Goal: Task Accomplishment & Management: Complete application form

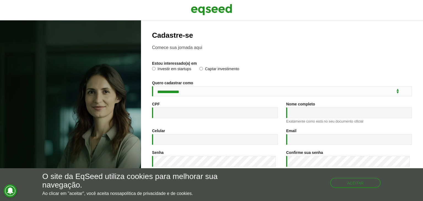
scroll to position [82, 0]
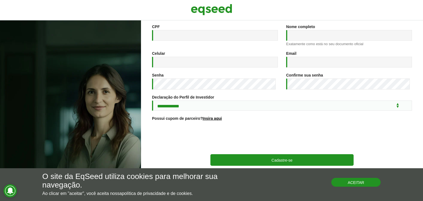
click at [346, 184] on button "Aceitar" at bounding box center [357, 182] width 50 height 9
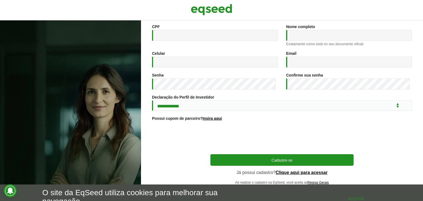
scroll to position [0, 0]
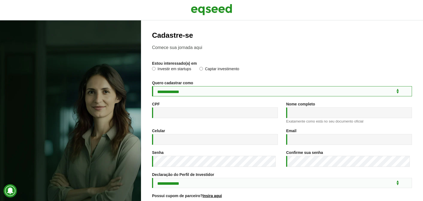
click at [171, 93] on select "**********" at bounding box center [282, 91] width 260 height 10
select select "***"
click at [152, 87] on select "**********" at bounding box center [282, 91] width 260 height 10
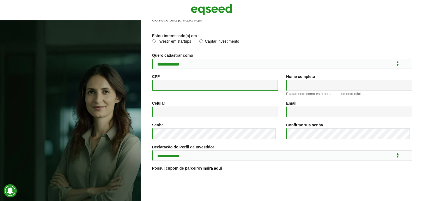
click at [181, 88] on input "CPF *" at bounding box center [215, 85] width 126 height 11
type input "**********"
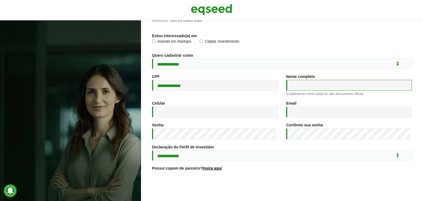
click at [299, 87] on input "Nome completo *" at bounding box center [349, 85] width 126 height 11
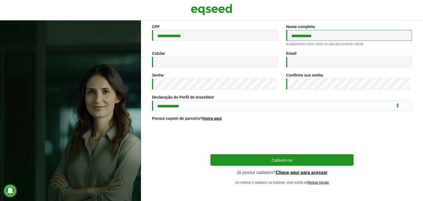
scroll to position [0, 0]
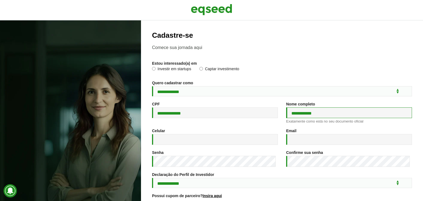
type input "**********"
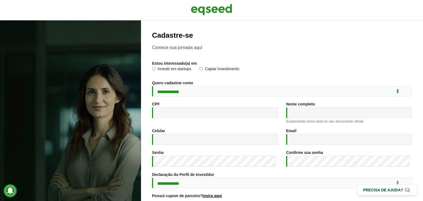
select select "***"
click at [152, 87] on select "**********" at bounding box center [282, 91] width 260 height 10
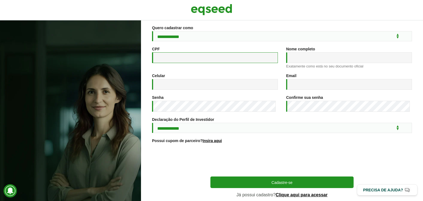
click at [215, 60] on input "CPF *" at bounding box center [215, 57] width 126 height 11
type input "**********"
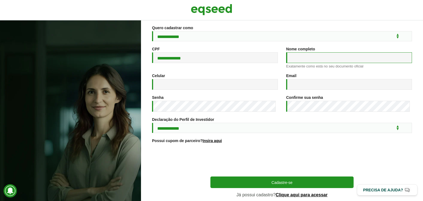
click at [296, 60] on input "Nome completo *" at bounding box center [349, 57] width 126 height 11
click at [300, 62] on input "**********" at bounding box center [349, 57] width 126 height 11
type input "**********"
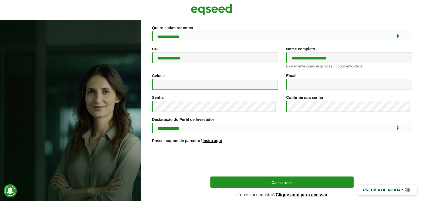
click at [241, 85] on input "Celular *" at bounding box center [215, 84] width 126 height 11
type input "**********"
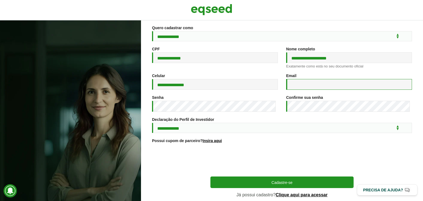
click at [301, 86] on input "Email *" at bounding box center [349, 84] width 126 height 11
type input "**********"
click at [325, 121] on div "**********" at bounding box center [282, 125] width 260 height 16
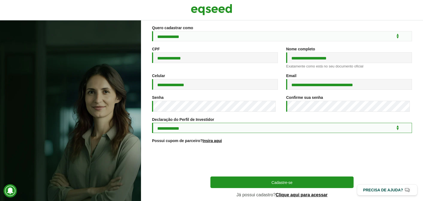
click at [179, 133] on select "**********" at bounding box center [282, 128] width 260 height 10
select select "***"
click at [152, 127] on select "**********" at bounding box center [282, 128] width 260 height 10
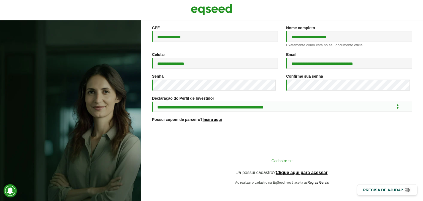
click at [294, 160] on button "Cadastre-se" at bounding box center [282, 160] width 143 height 10
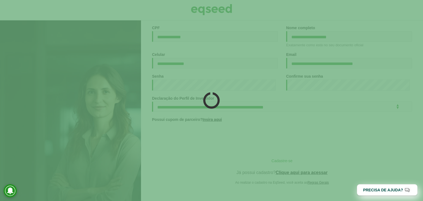
scroll to position [81, 0]
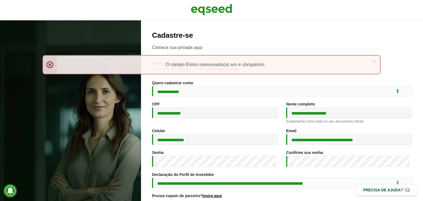
click at [235, 81] on div "**********" at bounding box center [282, 135] width 260 height 209
click at [50, 64] on div "× Menssagem de erro O campo Estou interessado(a) em é obrigatório." at bounding box center [211, 64] width 339 height 19
click at [375, 62] on link "×" at bounding box center [374, 61] width 3 height 6
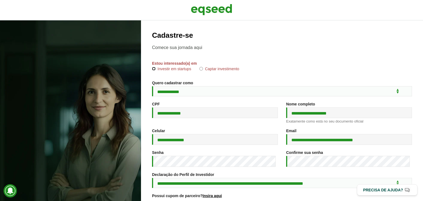
scroll to position [60, 0]
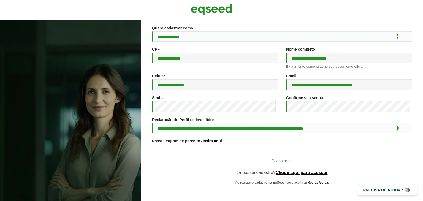
click at [291, 162] on button "Cadastre-se" at bounding box center [282, 160] width 143 height 10
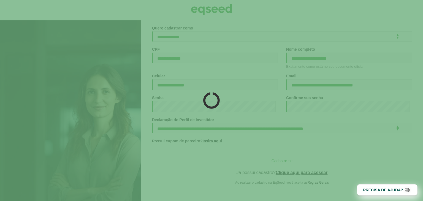
scroll to position [60, 0]
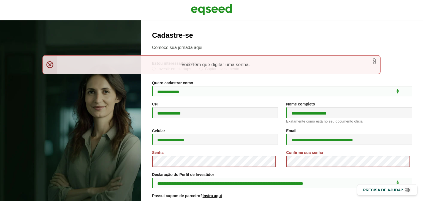
click at [374, 60] on link "×" at bounding box center [374, 61] width 3 height 6
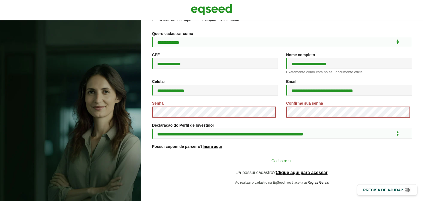
scroll to position [54, 0]
click at [288, 162] on button "Cadastre-se" at bounding box center [282, 160] width 143 height 10
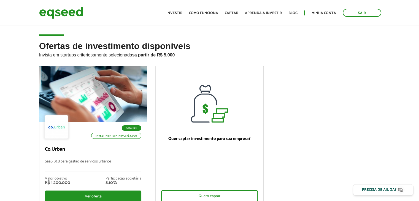
click at [185, 37] on article "Ofertas de investimento disponíveis Invista em startups criteriosamente selecio…" at bounding box center [209, 133] width 419 height 217
drag, startPoint x: 178, startPoint y: 55, endPoint x: 143, endPoint y: 55, distance: 35.0
click at [143, 55] on p "Invista em startups criteriosamente selecionadas a partir de R$ 5.000" at bounding box center [209, 54] width 341 height 7
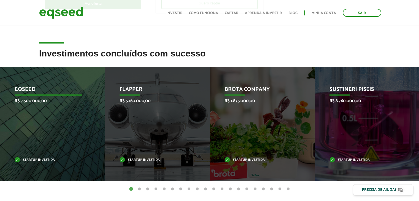
scroll to position [221, 0]
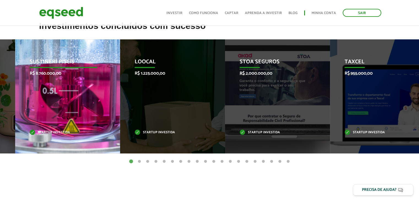
drag, startPoint x: 376, startPoint y: 100, endPoint x: 75, endPoint y: 93, distance: 301.6
click at [75, 93] on div "Sustineri Piscis R$ 8.760.000,00 Startup investida" at bounding box center [63, 96] width 97 height 114
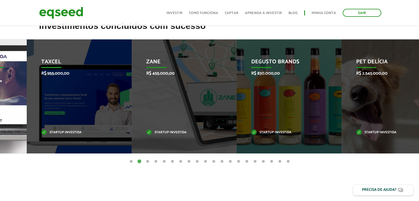
drag, startPoint x: 187, startPoint y: 98, endPoint x: 3, endPoint y: 85, distance: 183.8
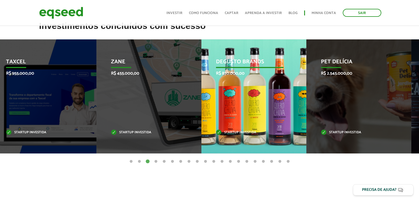
drag, startPoint x: 23, startPoint y: 85, endPoint x: 221, endPoint y: 102, distance: 198.8
click at [221, 102] on div "Degusto Brands R$ 830.000,00 Startup investida" at bounding box center [249, 96] width 97 height 114
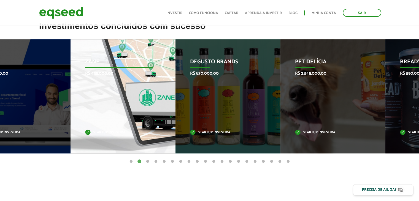
drag, startPoint x: 379, startPoint y: 114, endPoint x: 135, endPoint y: 86, distance: 246.0
click at [135, 86] on div "Zane R$ 455.000,00 Startup investida" at bounding box center [119, 96] width 97 height 114
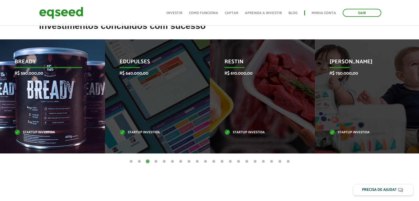
drag, startPoint x: 285, startPoint y: 101, endPoint x: 75, endPoint y: 84, distance: 210.7
click at [75, 84] on div "Bready R$ 590.000,00 Startup investida" at bounding box center [48, 96] width 97 height 114
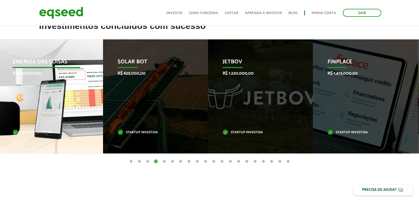
drag, startPoint x: 376, startPoint y: 128, endPoint x: 59, endPoint y: 95, distance: 318.6
click at [59, 95] on div "Energia das Coisas R$ 850.000,00 Startup investida" at bounding box center [46, 96] width 97 height 114
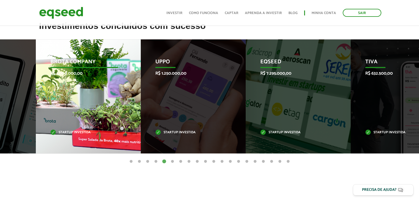
drag, startPoint x: 380, startPoint y: 96, endPoint x: 101, endPoint y: 75, distance: 280.0
click at [101, 75] on div "Brota Company R$ 1.000.000,00 Startup investida" at bounding box center [84, 96] width 97 height 114
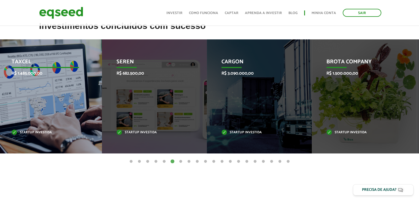
drag, startPoint x: 387, startPoint y: 125, endPoint x: 69, endPoint y: 114, distance: 318.3
click at [69, 114] on div "Taxcel R$ 1.485.000,00 Startup investida" at bounding box center [45, 96] width 97 height 114
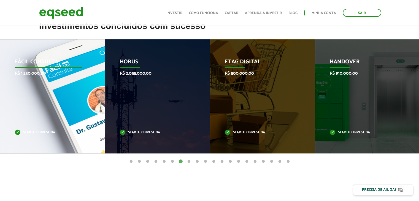
drag, startPoint x: 395, startPoint y: 121, endPoint x: 80, endPoint y: 109, distance: 315.0
click at [80, 109] on div "Fácil Consulta R$ 1.230.000,00 Startup investida" at bounding box center [48, 96] width 97 height 114
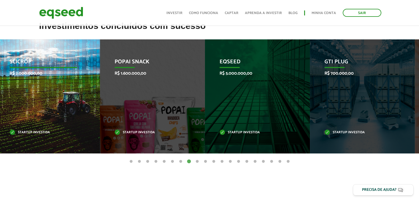
drag, startPoint x: 290, startPoint y: 99, endPoint x: 70, endPoint y: 98, distance: 220.2
click at [70, 98] on div "SciCrop R$ 2.000.000,00 Startup investida" at bounding box center [43, 96] width 97 height 114
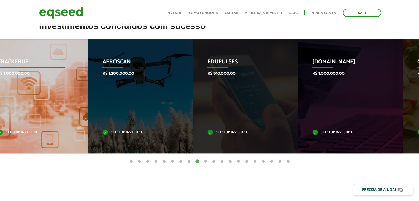
drag, startPoint x: 379, startPoint y: 104, endPoint x: 45, endPoint y: 96, distance: 334.7
click at [45, 96] on div "TrackerUp R$ 1.000.000,00 Startup investida" at bounding box center [31, 96] width 97 height 114
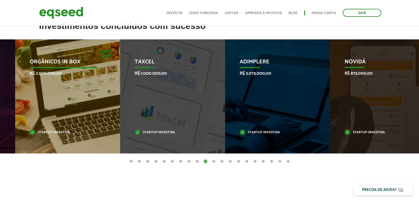
drag, startPoint x: 378, startPoint y: 100, endPoint x: 78, endPoint y: 87, distance: 300.1
click at [78, 87] on div "Orgânicos in Box R$ 2.500.000,00 Startup investida" at bounding box center [63, 96] width 97 height 114
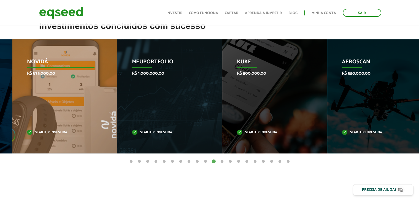
drag, startPoint x: 298, startPoint y: 105, endPoint x: 100, endPoint y: 103, distance: 197.6
click at [100, 103] on div "Novidá R$ 875.000,00 Startup investida" at bounding box center [60, 96] width 97 height 114
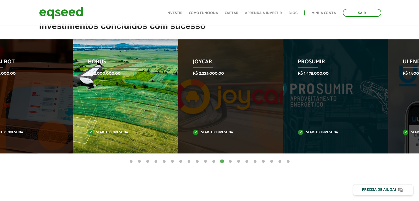
drag, startPoint x: 389, startPoint y: 106, endPoint x: 114, endPoint y: 99, distance: 274.9
click at [114, 99] on div "HORUS R$ 2.000.000,00 Startup investida" at bounding box center [121, 96] width 97 height 114
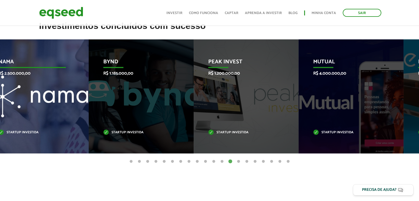
drag, startPoint x: 366, startPoint y: 95, endPoint x: 35, endPoint y: 79, distance: 331.7
click at [35, 79] on div "Nama R$ 2.500.000,00 Startup investida" at bounding box center [32, 96] width 97 height 114
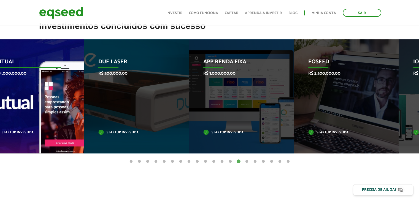
drag, startPoint x: 275, startPoint y: 114, endPoint x: 44, endPoint y: 106, distance: 231.4
click at [44, 106] on div "Mutual R$ 4.000.000,00 Startup investida" at bounding box center [27, 96] width 97 height 114
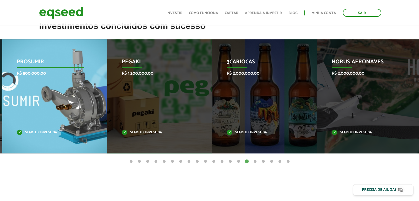
drag, startPoint x: 382, startPoint y: 96, endPoint x: 69, endPoint y: 93, distance: 312.9
click at [69, 93] on div "PROSUMIR R$ 500.000,00 Startup investida" at bounding box center [50, 96] width 97 height 114
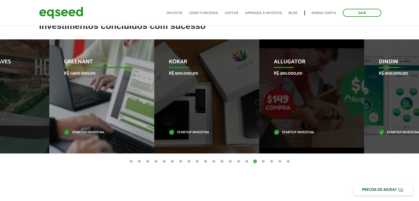
drag, startPoint x: 372, startPoint y: 103, endPoint x: 106, endPoint y: 103, distance: 265.7
click at [106, 103] on div "GreenAnt R$ 1.600.000,00 Startup investida" at bounding box center [97, 96] width 97 height 114
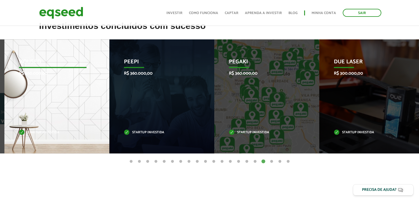
drag, startPoint x: 380, startPoint y: 114, endPoint x: 70, endPoint y: 106, distance: 310.7
click at [70, 106] on div "Housed R$ 360.000,00 Startup investida" at bounding box center [52, 96] width 97 height 114
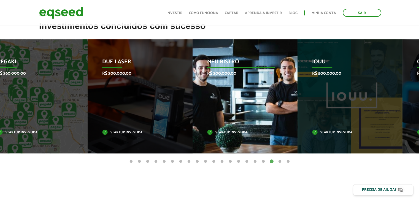
drag, startPoint x: 375, startPoint y: 98, endPoint x: 232, endPoint y: 98, distance: 142.8
click at [237, 98] on div "Meu Bistrô R$ 300.000,00 Startup investida" at bounding box center [241, 96] width 97 height 114
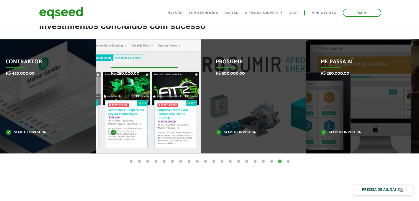
drag, startPoint x: 379, startPoint y: 101, endPoint x: 155, endPoint y: 103, distance: 223.3
click at [156, 103] on div "Invoop R$ 250.000,00 Startup investida" at bounding box center [144, 96] width 97 height 114
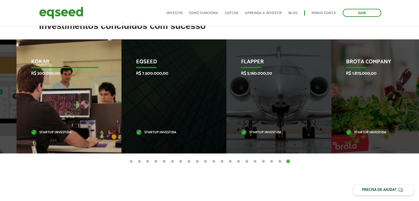
drag, startPoint x: 365, startPoint y: 107, endPoint x: 20, endPoint y: 92, distance: 346.0
click at [20, 92] on div "Kokar R$ 300.000,00 Startup investida" at bounding box center [65, 96] width 97 height 114
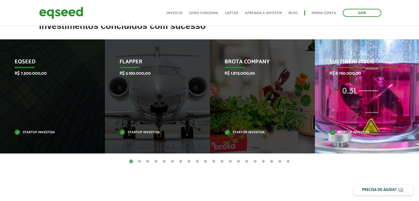
drag, startPoint x: 379, startPoint y: 94, endPoint x: 162, endPoint y: 92, distance: 217.8
click at [315, 93] on div "Sustineri Piscis R$ 8.760.000,00 Startup investida" at bounding box center [363, 96] width 97 height 114
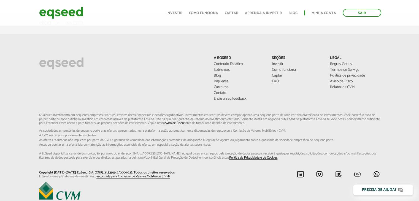
scroll to position [439, 0]
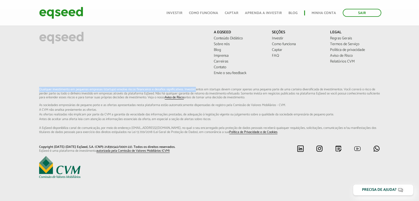
drag, startPoint x: 39, startPoint y: 89, endPoint x: 227, endPoint y: 98, distance: 188.2
click at [225, 90] on div "Qualquer investimento em pequenas empresas (startups) envolve riscos financeiro…" at bounding box center [210, 111] width 350 height 47
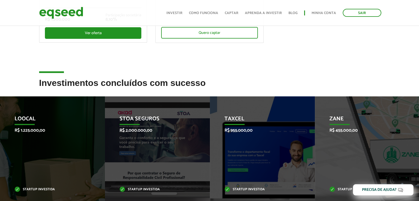
scroll to position [0, 0]
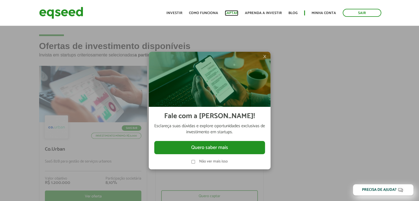
click at [237, 12] on link "Captar" at bounding box center [232, 13] width 14 height 4
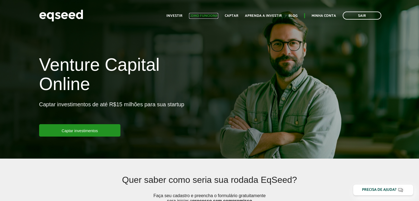
click at [204, 16] on link "Como funciona" at bounding box center [203, 16] width 29 height 4
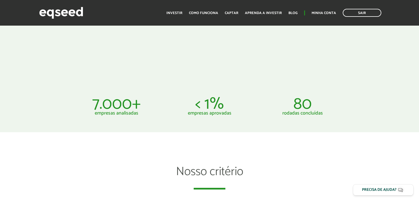
scroll to position [303, 0]
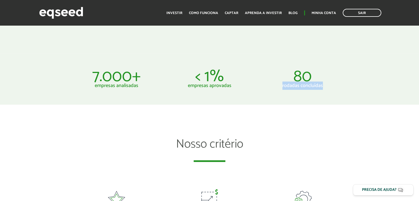
drag, startPoint x: 282, startPoint y: 85, endPoint x: 334, endPoint y: 85, distance: 51.8
click at [334, 85] on p "rodadas concluídas" at bounding box center [302, 85] width 85 height 5
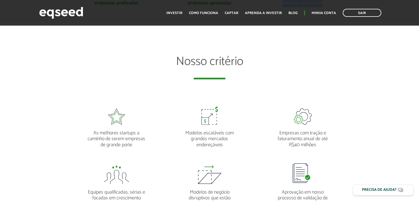
scroll to position [441, 0]
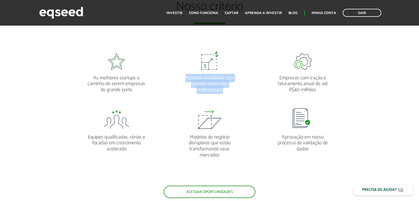
drag, startPoint x: 186, startPoint y: 79, endPoint x: 228, endPoint y: 91, distance: 43.4
click at [228, 91] on p "Modelos escaláveis com grandes mercados endereçáveis" at bounding box center [210, 81] width 60 height 23
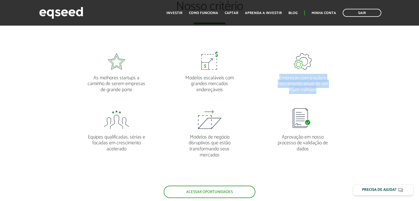
drag, startPoint x: 279, startPoint y: 78, endPoint x: 318, endPoint y: 92, distance: 41.1
click at [318, 92] on p "Empresas com tração e faturamento anual de até R$40 milhões" at bounding box center [303, 81] width 60 height 23
drag, startPoint x: 280, startPoint y: 78, endPoint x: 313, endPoint y: 90, distance: 35.4
click at [313, 90] on p "Empresas com tração e faturamento anual de até R$40 milhões" at bounding box center [303, 81] width 60 height 23
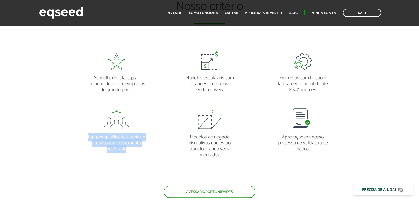
drag, startPoint x: 87, startPoint y: 139, endPoint x: 129, endPoint y: 150, distance: 43.3
click at [129, 150] on p "Equipes qualificadas, sérias e focadas em crescimento acelerado" at bounding box center [117, 140] width 60 height 23
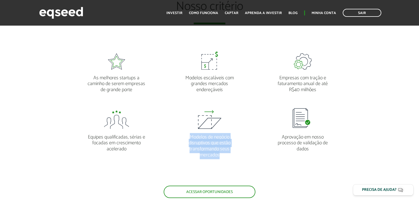
drag, startPoint x: 189, startPoint y: 138, endPoint x: 223, endPoint y: 156, distance: 38.7
click at [223, 156] on p "Modelos de negócio disruptivos que estão transformando seus mercados" at bounding box center [210, 143] width 60 height 29
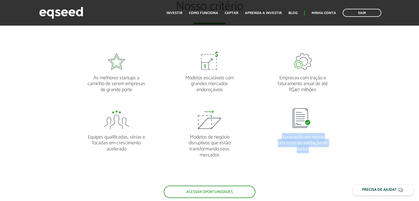
drag, startPoint x: 280, startPoint y: 137, endPoint x: 322, endPoint y: 150, distance: 44.1
click at [322, 150] on p "Aprovação em nosso processo de validação de dados" at bounding box center [303, 140] width 60 height 23
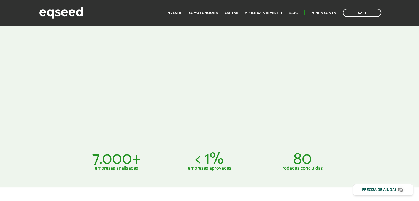
scroll to position [110, 0]
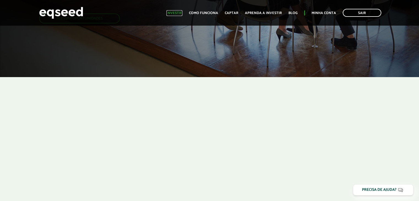
click at [182, 12] on link "Investir" at bounding box center [174, 13] width 16 height 4
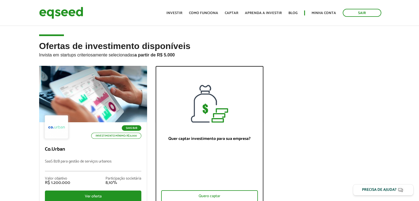
click at [198, 139] on p "Quer captar investimento para sua empresa?" at bounding box center [209, 138] width 97 height 5
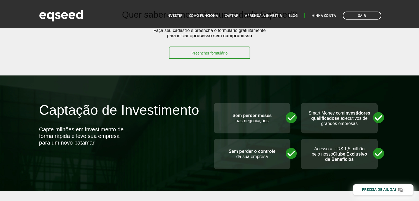
scroll to position [193, 0]
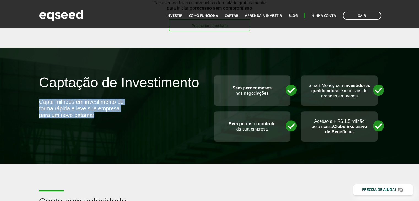
drag, startPoint x: 40, startPoint y: 101, endPoint x: 107, endPoint y: 114, distance: 69.1
click at [107, 114] on div "Capte milhões em investimento de forma rápida e leve sua empresa para um novo p…" at bounding box center [83, 109] width 88 height 20
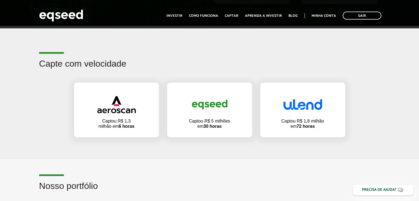
scroll to position [358, 0]
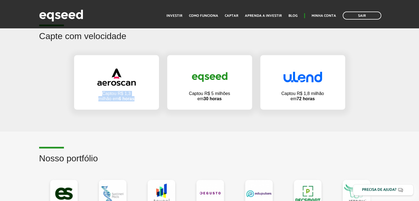
drag, startPoint x: 103, startPoint y: 94, endPoint x: 137, endPoint y: 101, distance: 34.9
click at [137, 101] on div "Captou R$ 1,3 milhão em 6 horas" at bounding box center [116, 82] width 85 height 55
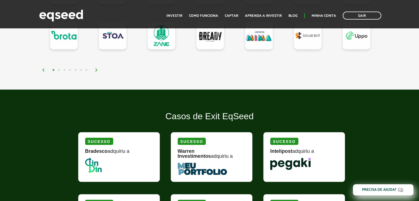
scroll to position [662, 0]
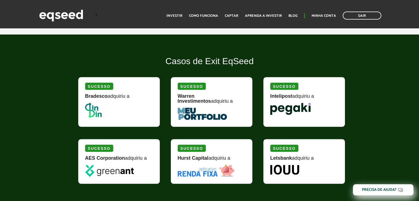
click at [288, 109] on img at bounding box center [290, 109] width 41 height 12
click at [284, 84] on div "Sucesso" at bounding box center [284, 86] width 28 height 7
click at [316, 98] on div "Intelipost adquiriu a" at bounding box center [304, 98] width 68 height 9
drag, startPoint x: 270, startPoint y: 96, endPoint x: 313, endPoint y: 108, distance: 44.1
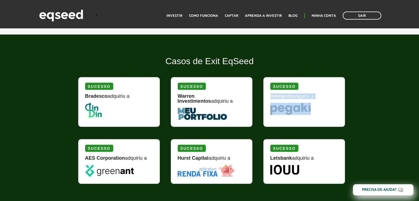
click at [313, 108] on div "Sucesso Intelipost adquiriu a" at bounding box center [305, 102] width 82 height 50
click at [313, 108] on picture at bounding box center [304, 109] width 68 height 12
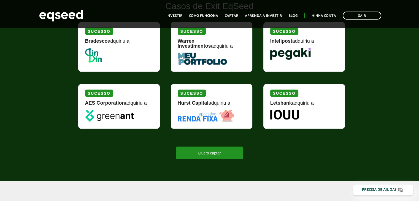
scroll to position [744, 0]
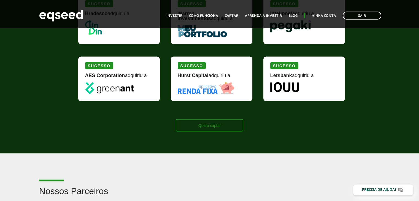
click at [214, 124] on link "Quero captar" at bounding box center [210, 125] width 68 height 12
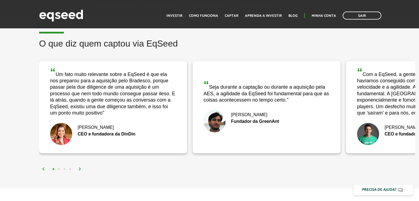
scroll to position [1073, 0]
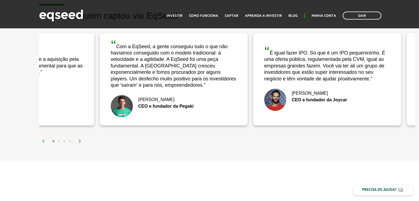
drag, startPoint x: 388, startPoint y: 63, endPoint x: 141, endPoint y: 65, distance: 246.7
click at [141, 65] on div "“ Com a EqSeed, a gente conseguiu tudo o que não havíamos conseguido com o mode…" at bounding box center [174, 64] width 126 height 50
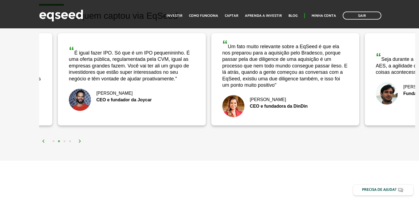
drag, startPoint x: 366, startPoint y: 105, endPoint x: 66, endPoint y: 101, distance: 299.6
click at [72, 101] on img at bounding box center [80, 100] width 22 height 22
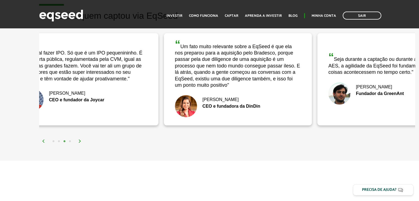
drag, startPoint x: 354, startPoint y: 109, endPoint x: 122, endPoint y: 109, distance: 232.1
click at [164, 109] on div "“ Um fato muito relevante sobre a EqSeed é que ela nos preparou para a aquisiçã…" at bounding box center [238, 79] width 148 height 93
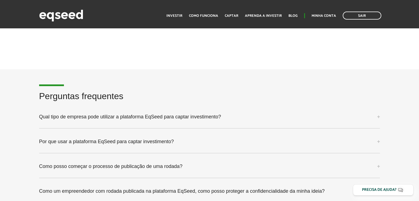
scroll to position [1378, 0]
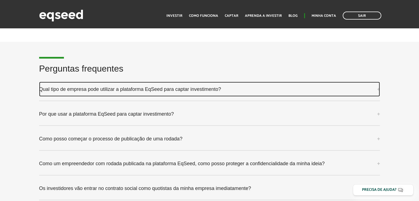
click at [187, 90] on link "Qual tipo de empresa pode utilizar a plataforma EqSeed para captar investimento?" at bounding box center [209, 89] width 341 height 15
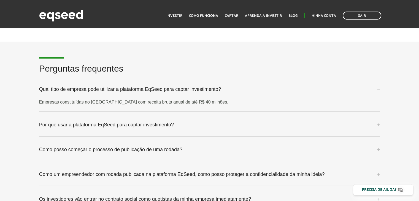
drag, startPoint x: 151, startPoint y: 101, endPoint x: 193, endPoint y: 101, distance: 42.2
click at [193, 101] on p "Empresas constituídas no [GEOGRAPHIC_DATA] com receita bruta anual de até R$ 40…" at bounding box center [209, 102] width 341 height 5
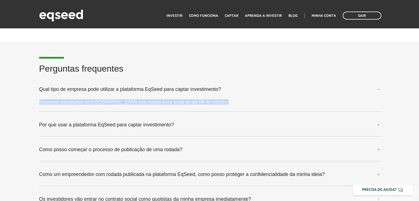
click at [193, 101] on p "Empresas constituídas no [GEOGRAPHIC_DATA] com receita bruta anual de até R$ 40…" at bounding box center [209, 102] width 341 height 5
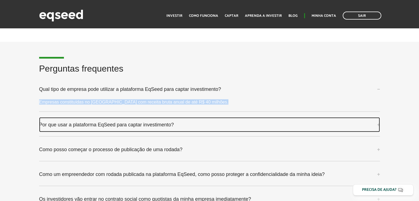
click at [380, 125] on link "Por que usar a plataforma EqSeed para captar investimento?" at bounding box center [209, 124] width 341 height 15
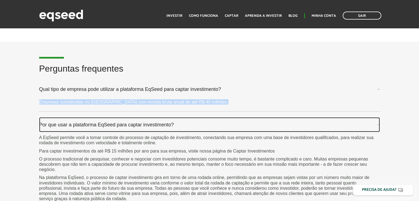
click at [379, 123] on link "Por que usar a plataforma EqSeed para captar investimento?" at bounding box center [209, 124] width 341 height 15
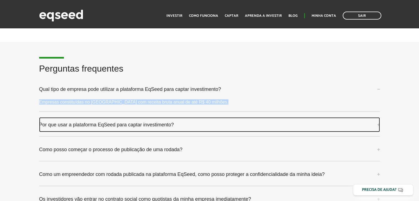
click at [379, 123] on link "Por que usar a plataforma EqSeed para captar investimento?" at bounding box center [209, 124] width 341 height 15
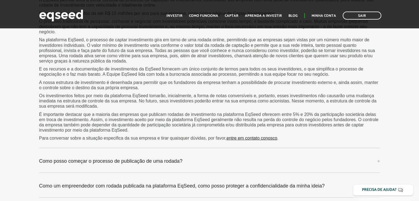
scroll to position [1571, 0]
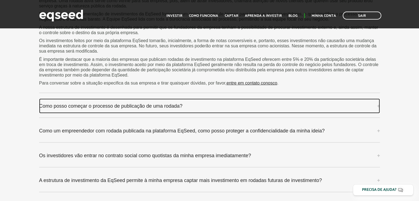
click at [154, 103] on link "Como posso começar o processo de publicação de uma rodada?" at bounding box center [209, 106] width 341 height 15
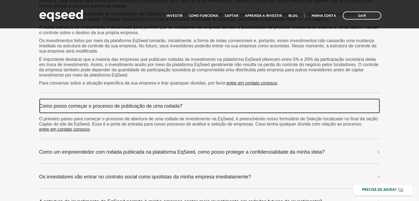
scroll to position [1599, 0]
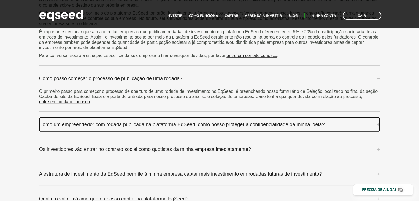
click at [60, 123] on link "Como um empreendedor com rodada publicada na plataforma EqSeed, como posso prot…" at bounding box center [209, 124] width 341 height 15
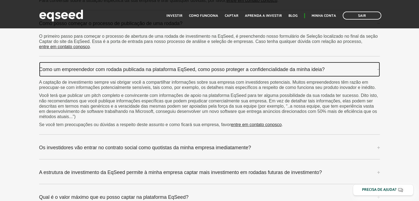
scroll to position [1681, 0]
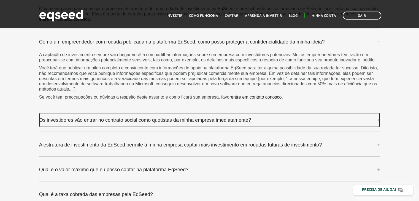
click at [78, 120] on link "Os investidores vão entrar no contrato social como quotistas da minha empresa i…" at bounding box center [209, 120] width 341 height 15
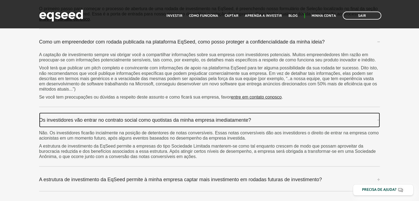
scroll to position [1764, 0]
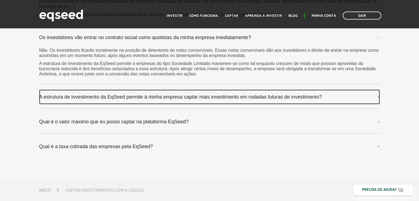
click at [41, 95] on link "A estrutura de investimento da EqSeed permite à minha empresa captar mais inves…" at bounding box center [209, 97] width 341 height 15
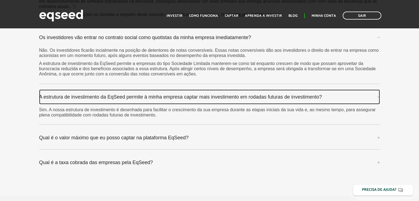
scroll to position [1819, 0]
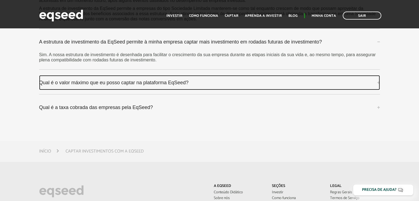
click at [95, 83] on link "Qual é o valor máximo que eu posso captar na plataforma EqSeed?" at bounding box center [209, 82] width 341 height 15
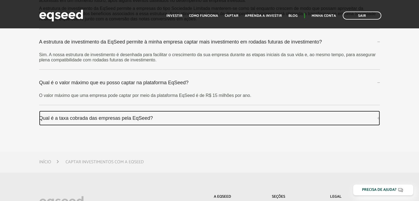
click at [87, 115] on link "Qual é a taxa cobrada das empresas pela EqSeed?" at bounding box center [209, 118] width 341 height 15
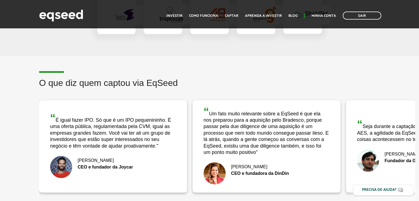
scroll to position [1089, 0]
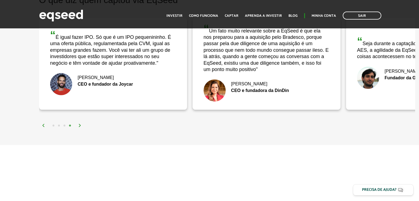
click at [44, 125] on img at bounding box center [43, 125] width 3 height 3
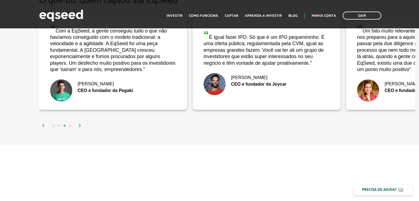
click at [44, 125] on img at bounding box center [43, 125] width 3 height 3
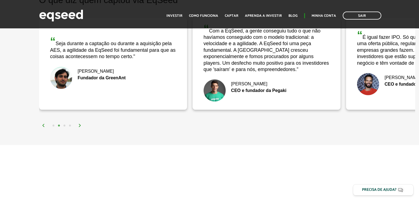
click at [44, 125] on img at bounding box center [43, 125] width 3 height 3
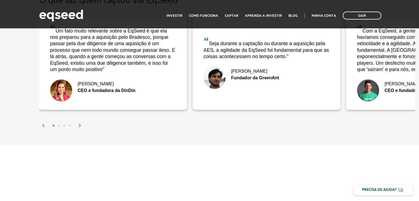
click at [44, 125] on img at bounding box center [43, 125] width 3 height 3
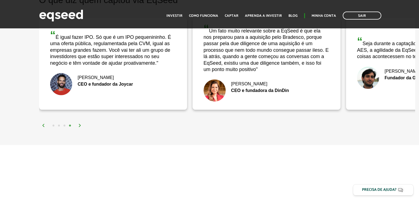
click at [79, 124] on img at bounding box center [79, 125] width 3 height 3
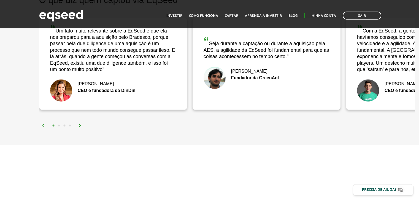
click at [79, 124] on img at bounding box center [79, 125] width 3 height 3
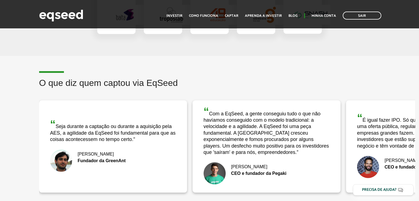
scroll to position [1034, 0]
